Goal: Transaction & Acquisition: Purchase product/service

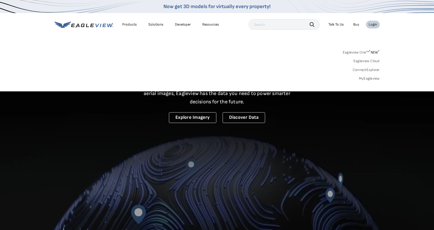
click at [351, 51] on link "Eagleview One™ * NEW *" at bounding box center [361, 52] width 37 height 6
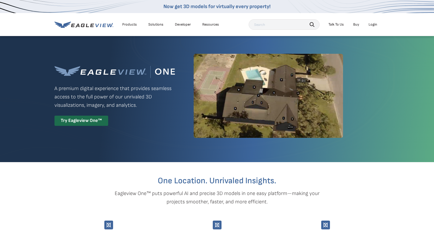
click at [371, 23] on div "Login" at bounding box center [373, 24] width 9 height 5
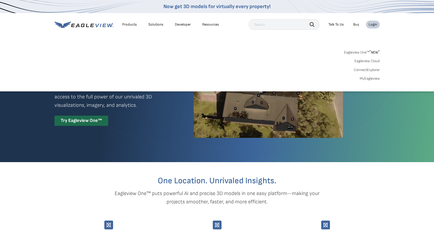
click at [370, 78] on link "MyEagleview" at bounding box center [370, 78] width 20 height 5
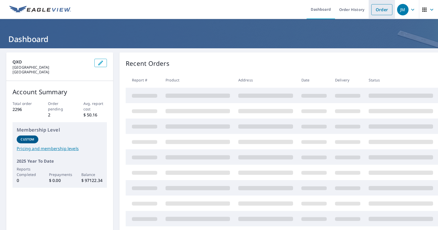
click at [376, 10] on link "Order" at bounding box center [381, 9] width 21 height 11
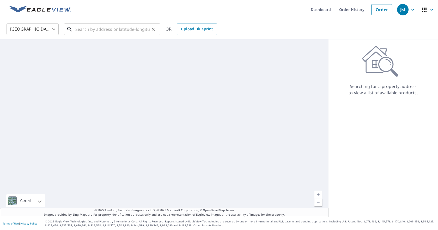
click at [75, 29] on input "text" at bounding box center [112, 29] width 74 height 15
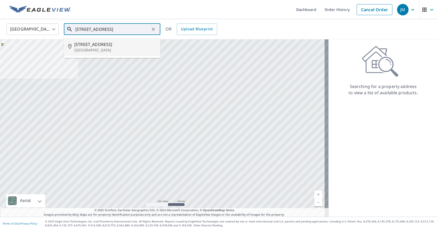
click at [98, 48] on p "Altura, MN 55910" at bounding box center [115, 49] width 82 height 5
type input "1260 N Main St Altura, MN 55910"
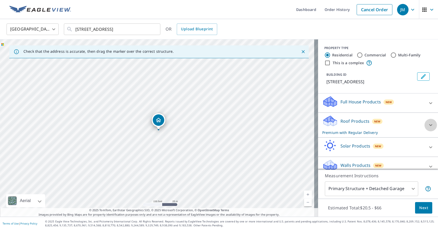
click at [428, 125] on icon at bounding box center [431, 125] width 6 height 6
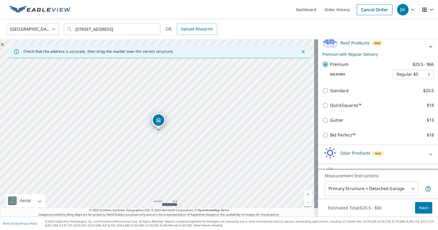
scroll to position [92, 0]
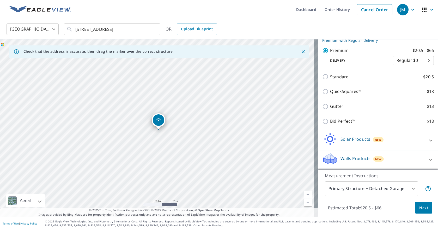
click at [419, 209] on span "Next" at bounding box center [423, 208] width 9 height 7
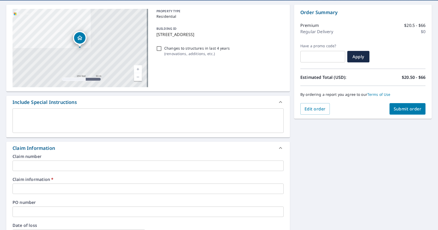
scroll to position [52, 0]
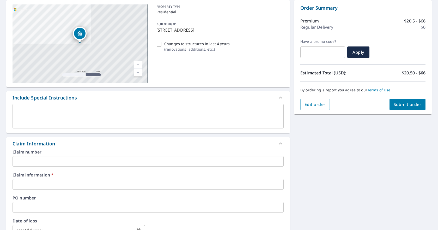
click at [88, 164] on input "text" at bounding box center [148, 161] width 271 height 10
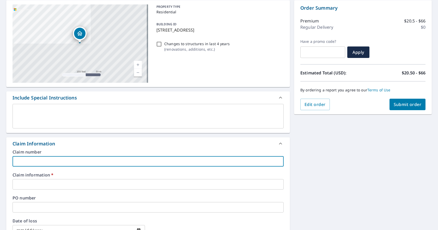
type input "1"
checkbox input "true"
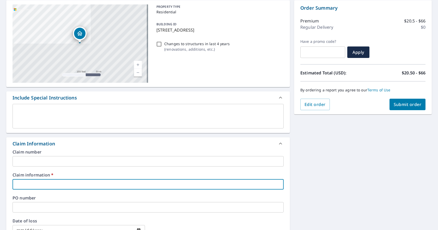
click at [23, 185] on input "text" at bounding box center [148, 184] width 271 height 10
type input "1"
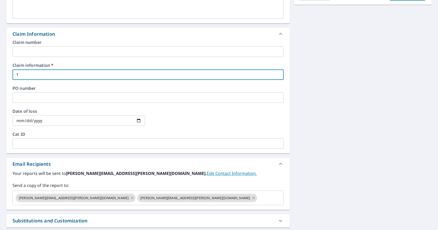
scroll to position [183, 0]
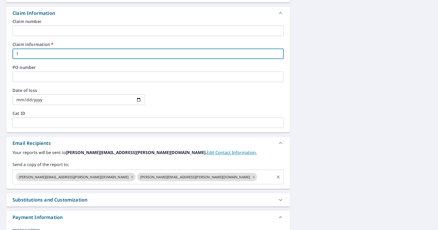
click at [252, 178] on icon at bounding box center [254, 177] width 4 height 6
checkbox input "true"
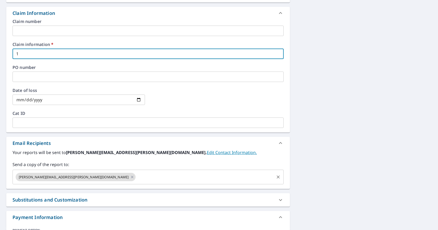
type input "1"
click at [136, 178] on input "text" at bounding box center [204, 177] width 137 height 10
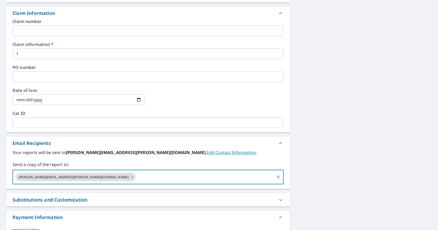
paste input "briggschad5@gmail.com"
click at [163, 179] on input "briggschad5@gmail.com" at bounding box center [204, 177] width 137 height 10
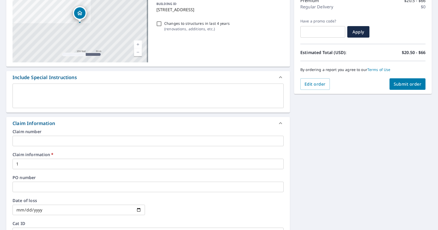
scroll to position [125, 0]
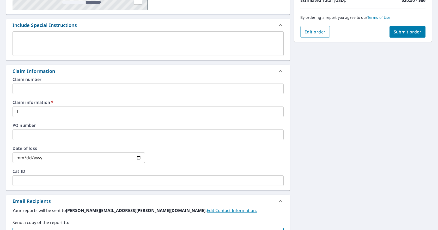
type input "briggschad5@gmail.com"
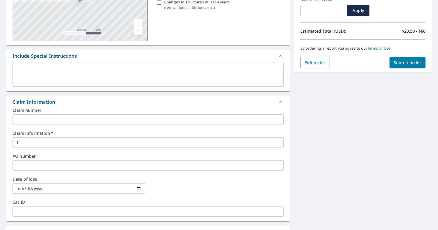
scroll to position [46, 0]
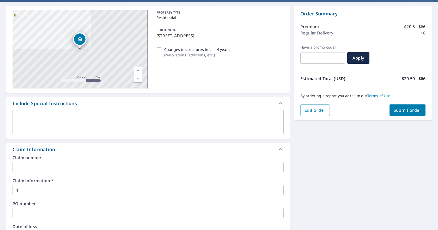
click at [409, 108] on span "Submit order" at bounding box center [408, 110] width 28 height 6
checkbox input "true"
